Goal: Use online tool/utility: Use online tool/utility

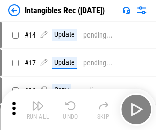
click at [38, 109] on img "button" at bounding box center [38, 105] width 12 height 12
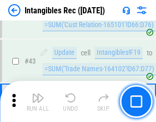
scroll to position [399, 0]
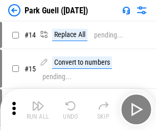
click at [38, 101] on img "button" at bounding box center [38, 105] width 12 height 12
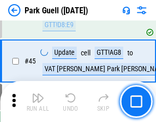
scroll to position [1282, 0]
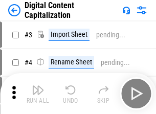
click at [38, 86] on img "button" at bounding box center [38, 90] width 12 height 12
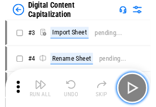
scroll to position [30, 0]
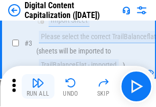
click at [38, 86] on img "button" at bounding box center [38, 82] width 12 height 12
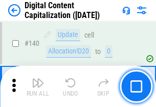
scroll to position [1087, 0]
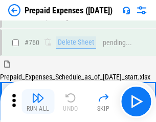
click at [38, 101] on img "button" at bounding box center [38, 98] width 12 height 12
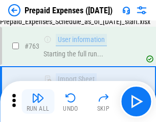
click at [38, 101] on img "button" at bounding box center [38, 98] width 12 height 12
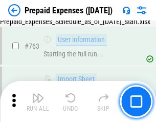
scroll to position [2902, 0]
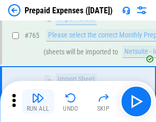
click at [38, 101] on img "button" at bounding box center [38, 98] width 12 height 12
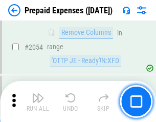
scroll to position [10715, 0]
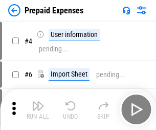
click at [38, 109] on img "button" at bounding box center [38, 105] width 12 height 12
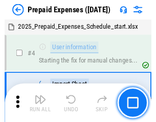
scroll to position [45, 0]
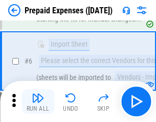
click at [38, 101] on img "button" at bounding box center [38, 98] width 12 height 12
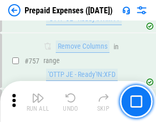
scroll to position [3653, 0]
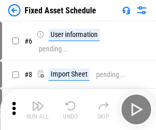
click at [38, 109] on img "button" at bounding box center [38, 105] width 12 height 12
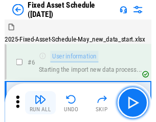
scroll to position [55, 0]
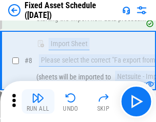
click at [38, 101] on img "button" at bounding box center [38, 98] width 12 height 12
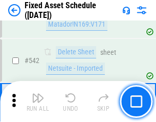
scroll to position [3655, 0]
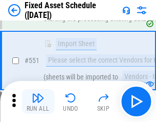
click at [38, 101] on img "button" at bounding box center [38, 98] width 12 height 12
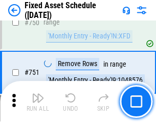
scroll to position [4997, 0]
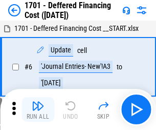
click at [38, 109] on img "button" at bounding box center [38, 105] width 12 height 12
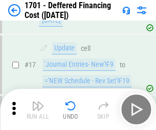
scroll to position [123, 0]
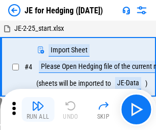
click at [38, 101] on img "button" at bounding box center [38, 105] width 12 height 12
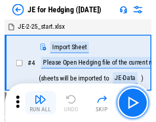
scroll to position [2, 0]
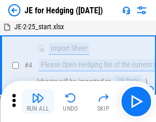
click at [38, 101] on img "button" at bounding box center [38, 98] width 12 height 12
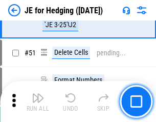
scroll to position [664, 0]
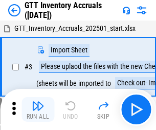
click at [38, 101] on img "button" at bounding box center [38, 105] width 12 height 12
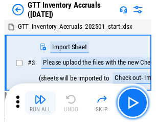
scroll to position [2, 0]
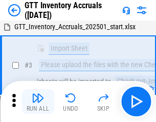
click at [38, 101] on img "button" at bounding box center [38, 98] width 12 height 12
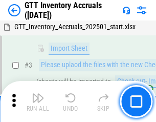
scroll to position [66, 0]
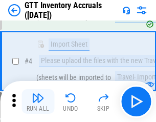
click at [38, 101] on img "button" at bounding box center [38, 98] width 12 height 12
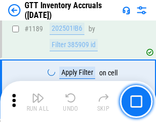
scroll to position [8371, 0]
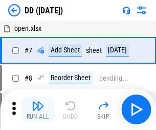
click at [38, 109] on img "button" at bounding box center [38, 105] width 12 height 12
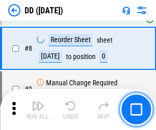
scroll to position [99, 0]
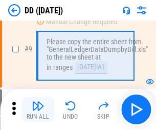
click at [38, 109] on img "button" at bounding box center [38, 105] width 12 height 12
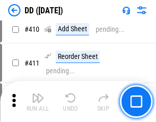
scroll to position [4586, 0]
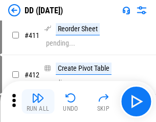
click at [38, 101] on img "button" at bounding box center [38, 98] width 12 height 12
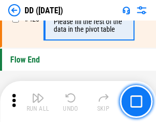
scroll to position [4906, 0]
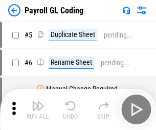
click at [38, 109] on img "button" at bounding box center [38, 105] width 12 height 12
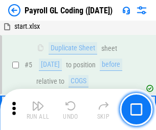
scroll to position [123, 0]
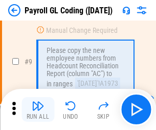
click at [38, 109] on img "button" at bounding box center [38, 105] width 12 height 12
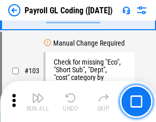
scroll to position [2405, 0]
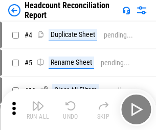
click at [38, 109] on img "button" at bounding box center [38, 105] width 12 height 12
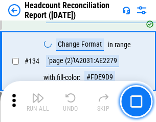
scroll to position [1232, 0]
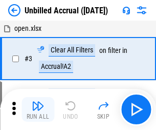
click at [38, 109] on img "button" at bounding box center [38, 105] width 12 height 12
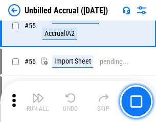
scroll to position [1070, 0]
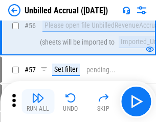
click at [38, 101] on img "button" at bounding box center [38, 98] width 12 height 12
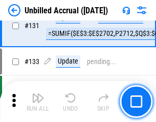
scroll to position [3053, 0]
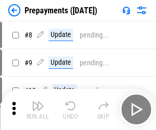
click at [38, 109] on img "button" at bounding box center [38, 105] width 12 height 12
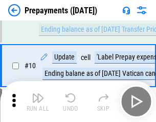
scroll to position [64, 0]
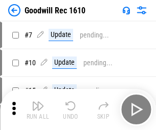
click at [38, 109] on img "button" at bounding box center [38, 105] width 12 height 12
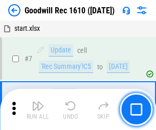
scroll to position [175, 0]
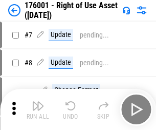
click at [38, 109] on img "button" at bounding box center [38, 105] width 12 height 12
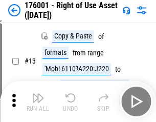
scroll to position [66, 0]
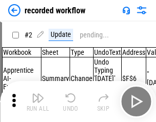
click at [38, 101] on img "button" at bounding box center [38, 98] width 12 height 12
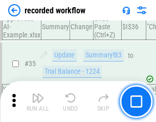
scroll to position [3204, 0]
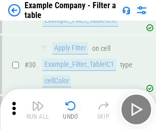
scroll to position [938, 0]
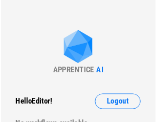
scroll to position [16, 0]
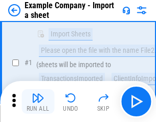
click at [38, 101] on img "button" at bounding box center [38, 98] width 12 height 12
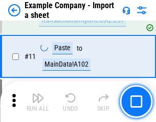
scroll to position [227, 0]
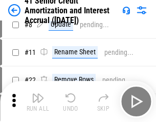
click at [38, 101] on img "button" at bounding box center [38, 98] width 12 height 12
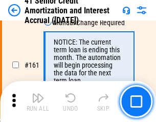
click at [38, 101] on img "button" at bounding box center [38, 98] width 12 height 12
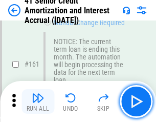
scroll to position [1096, 0]
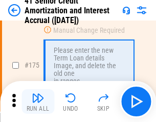
click at [38, 101] on img "button" at bounding box center [38, 98] width 12 height 12
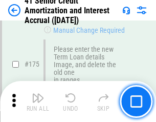
scroll to position [1200, 0]
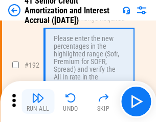
click at [38, 101] on img "button" at bounding box center [38, 98] width 12 height 12
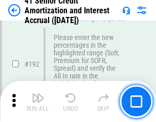
scroll to position [1308, 0]
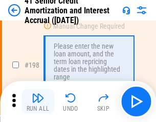
click at [38, 101] on img "button" at bounding box center [38, 98] width 12 height 12
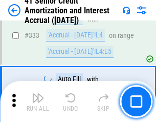
scroll to position [2619, 0]
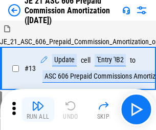
click at [38, 101] on img "button" at bounding box center [38, 105] width 12 height 12
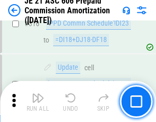
scroll to position [1914, 0]
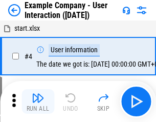
click at [38, 101] on img "button" at bounding box center [38, 98] width 12 height 12
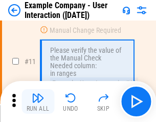
click at [38, 101] on img "button" at bounding box center [38, 98] width 12 height 12
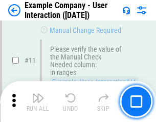
scroll to position [222, 0]
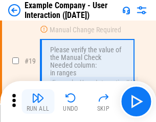
click at [38, 101] on img "button" at bounding box center [38, 98] width 12 height 12
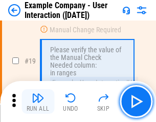
click at [38, 101] on img "button" at bounding box center [38, 98] width 12 height 12
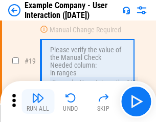
click at [38, 101] on img "button" at bounding box center [38, 98] width 12 height 12
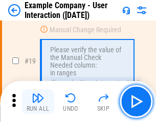
click at [38, 101] on img "button" at bounding box center [38, 98] width 12 height 12
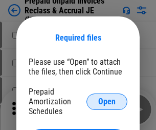
click at [107, 101] on span "Open" at bounding box center [106, 101] width 17 height 8
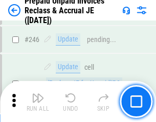
scroll to position [1384, 0]
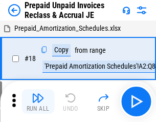
click at [38, 101] on img "button" at bounding box center [38, 98] width 12 height 12
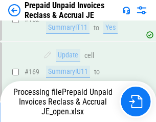
scroll to position [892, 0]
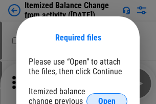
click at [107, 97] on span "Open" at bounding box center [106, 101] width 17 height 8
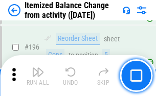
scroll to position [1973, 0]
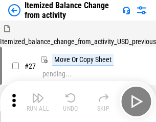
scroll to position [16, 0]
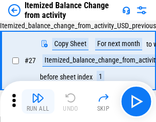
click at [38, 101] on img "button" at bounding box center [38, 98] width 12 height 12
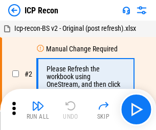
scroll to position [5, 0]
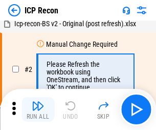
click at [38, 109] on img "button" at bounding box center [38, 105] width 12 height 12
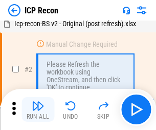
click at [38, 109] on img "button" at bounding box center [38, 105] width 12 height 12
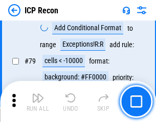
scroll to position [1005, 0]
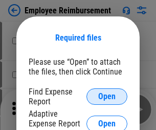
click at [107, 96] on span "Open" at bounding box center [106, 96] width 17 height 8
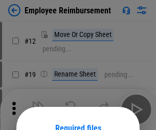
scroll to position [90, 0]
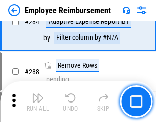
scroll to position [2786, 0]
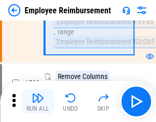
click at [38, 101] on img "button" at bounding box center [38, 98] width 12 height 12
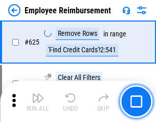
scroll to position [6137, 0]
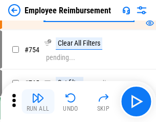
click at [38, 101] on img "button" at bounding box center [38, 98] width 12 height 12
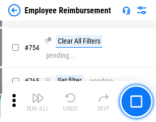
scroll to position [7192, 0]
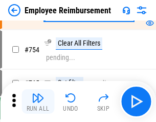
click at [38, 101] on img "button" at bounding box center [38, 98] width 12 height 12
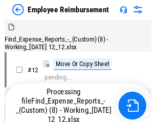
scroll to position [35, 0]
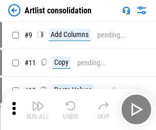
click at [38, 109] on img "button" at bounding box center [38, 105] width 12 height 12
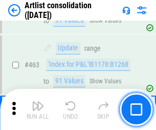
scroll to position [4489, 0]
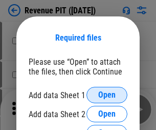
click at [107, 95] on span "Open" at bounding box center [106, 95] width 17 height 8
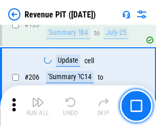
scroll to position [1042, 0]
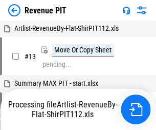
scroll to position [202, 0]
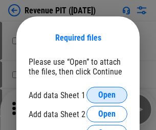
click at [107, 95] on span "Open" at bounding box center [106, 95] width 17 height 8
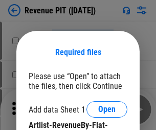
scroll to position [14, 0]
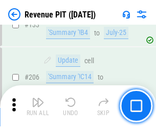
scroll to position [1042, 0]
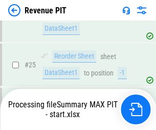
scroll to position [471, 0]
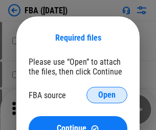
click at [107, 95] on span "Open" at bounding box center [106, 95] width 17 height 8
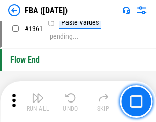
scroll to position [11009, 0]
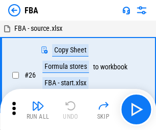
scroll to position [10, 0]
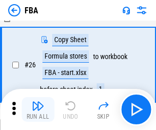
click at [38, 109] on img "button" at bounding box center [38, 105] width 12 height 12
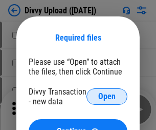
click at [107, 96] on span "Open" at bounding box center [106, 96] width 17 height 8
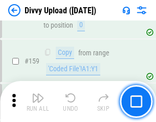
scroll to position [1062, 0]
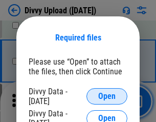
click at [107, 96] on span "Open" at bounding box center [106, 96] width 17 height 8
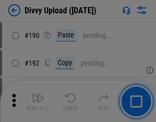
scroll to position [1294, 0]
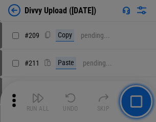
scroll to position [1741, 0]
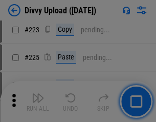
scroll to position [2046, 0]
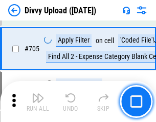
scroll to position [7012, 0]
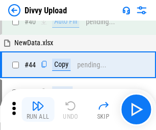
click at [38, 109] on img "button" at bounding box center [38, 105] width 12 height 12
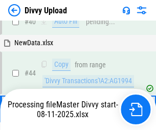
scroll to position [113, 0]
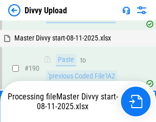
scroll to position [1259, 0]
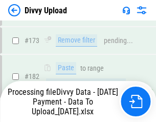
scroll to position [1155, 0]
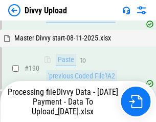
scroll to position [1373, 0]
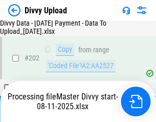
scroll to position [1667, 0]
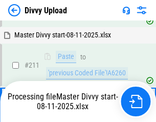
scroll to position [1937, 0]
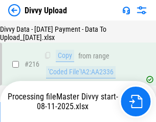
scroll to position [2111, 0]
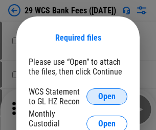
click at [107, 96] on span "Open" at bounding box center [106, 96] width 17 height 8
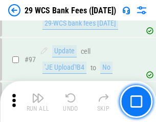
scroll to position [999, 0]
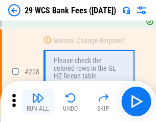
click at [38, 101] on img "button" at bounding box center [38, 98] width 12 height 12
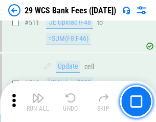
scroll to position [5157, 0]
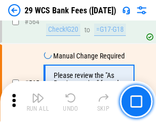
click at [38, 101] on img "button" at bounding box center [38, 98] width 12 height 12
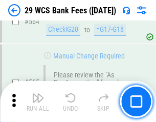
scroll to position [5544, 0]
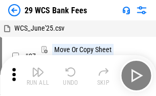
scroll to position [18, 0]
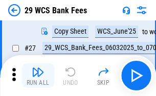
click at [38, 76] on img "button" at bounding box center [38, 72] width 12 height 12
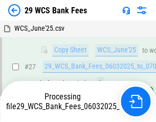
scroll to position [205, 0]
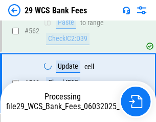
scroll to position [5473, 0]
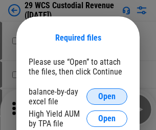
click at [107, 96] on span "Open" at bounding box center [106, 96] width 17 height 8
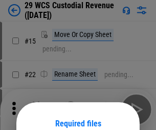
scroll to position [86, 0]
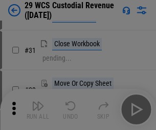
scroll to position [220, 0]
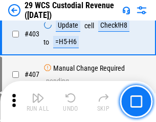
scroll to position [4748, 0]
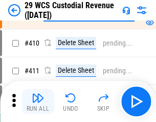
click at [38, 101] on img "button" at bounding box center [38, 98] width 12 height 12
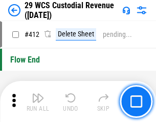
scroll to position [4895, 0]
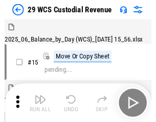
scroll to position [25, 0]
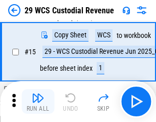
click at [38, 101] on img "button" at bounding box center [38, 98] width 12 height 12
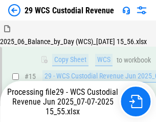
scroll to position [232, 0]
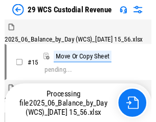
scroll to position [25, 0]
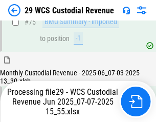
scroll to position [1018, 0]
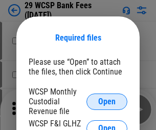
click at [107, 101] on span "Open" at bounding box center [106, 101] width 17 height 8
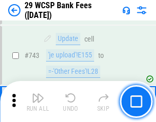
scroll to position [5166, 0]
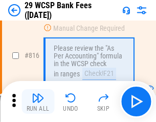
click at [38, 101] on img "button" at bounding box center [38, 98] width 12 height 12
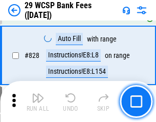
scroll to position [6504, 0]
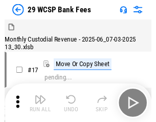
scroll to position [25, 0]
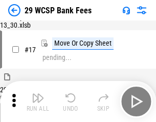
click at [38, 101] on img "button" at bounding box center [38, 98] width 12 height 12
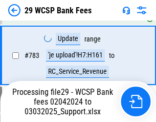
scroll to position [6059, 0]
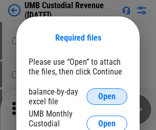
click at [107, 96] on span "Open" at bounding box center [106, 96] width 17 height 8
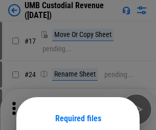
scroll to position [80, 0]
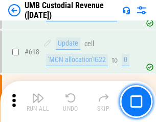
scroll to position [5281, 0]
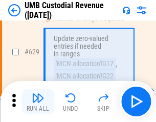
click at [38, 101] on img "button" at bounding box center [38, 98] width 12 height 12
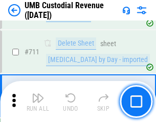
scroll to position [6240, 0]
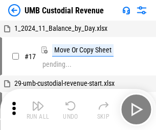
click at [38, 109] on img "button" at bounding box center [38, 105] width 12 height 12
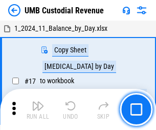
scroll to position [8, 0]
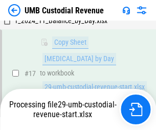
scroll to position [202, 0]
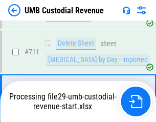
scroll to position [6216, 0]
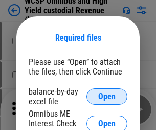
click at [107, 96] on span "Open" at bounding box center [106, 96] width 17 height 8
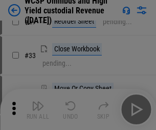
scroll to position [234, 0]
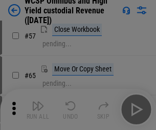
scroll to position [447, 0]
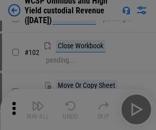
scroll to position [704, 0]
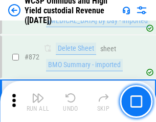
scroll to position [8676, 0]
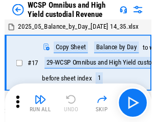
scroll to position [6, 0]
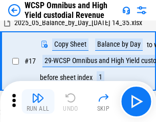
click at [38, 101] on img "button" at bounding box center [38, 98] width 12 height 12
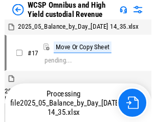
scroll to position [6, 0]
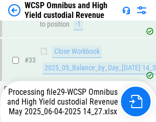
scroll to position [455, 0]
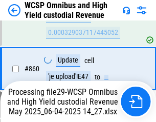
scroll to position [8564, 0]
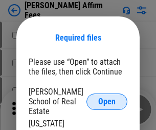
click at [107, 97] on span "Open" at bounding box center [106, 101] width 17 height 8
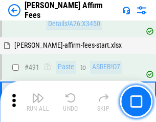
scroll to position [2787, 0]
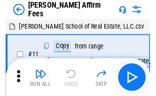
scroll to position [10, 0]
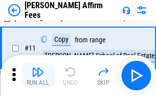
click at [38, 76] on img "button" at bounding box center [38, 72] width 12 height 12
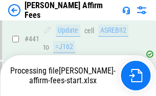
scroll to position [2688, 0]
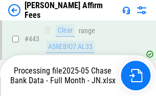
scroll to position [2688, 0]
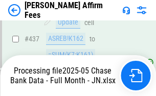
scroll to position [2688, 0]
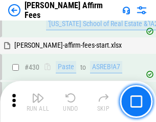
scroll to position [2676, 0]
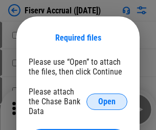
click at [107, 97] on span "Open" at bounding box center [106, 101] width 17 height 8
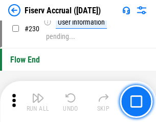
scroll to position [3248, 0]
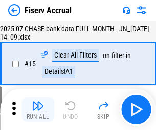
click at [38, 109] on img "button" at bounding box center [38, 105] width 12 height 12
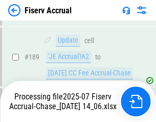
scroll to position [2635, 0]
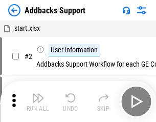
click at [38, 101] on img "button" at bounding box center [38, 98] width 12 height 12
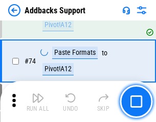
scroll to position [746, 0]
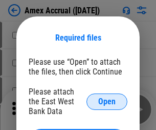
click at [107, 101] on span "Open" at bounding box center [106, 101] width 17 height 8
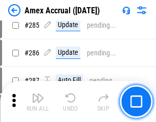
scroll to position [2807, 0]
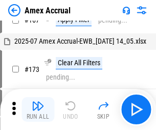
click at [38, 109] on img "button" at bounding box center [38, 105] width 12 height 12
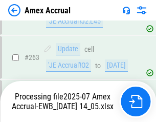
scroll to position [2867, 0]
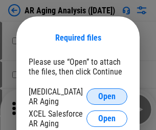
click at [107, 95] on span "Open" at bounding box center [106, 96] width 17 height 8
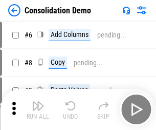
click at [38, 109] on img "button" at bounding box center [38, 105] width 12 height 12
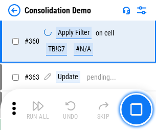
scroll to position [3436, 0]
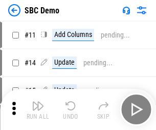
click at [38, 109] on img "button" at bounding box center [38, 105] width 12 height 12
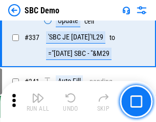
scroll to position [2697, 0]
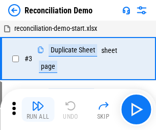
click at [38, 109] on img "button" at bounding box center [38, 105] width 12 height 12
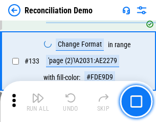
scroll to position [1217, 0]
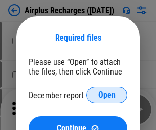
click at [107, 95] on span "Open" at bounding box center [106, 95] width 17 height 8
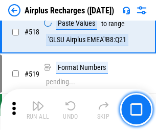
scroll to position [4411, 0]
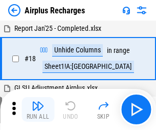
click at [38, 109] on img "button" at bounding box center [38, 105] width 12 height 12
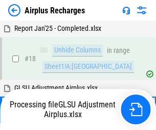
scroll to position [45, 0]
